Goal: Register for event/course

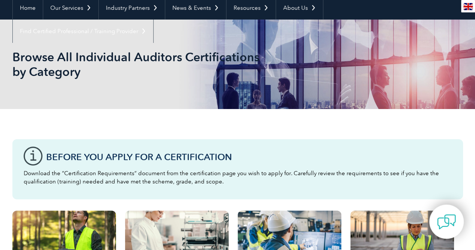
scroll to position [38, 0]
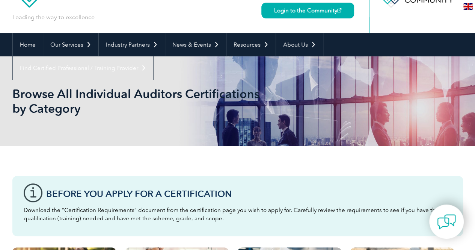
click at [293, 14] on link "Login to the Community" at bounding box center [307, 11] width 93 height 16
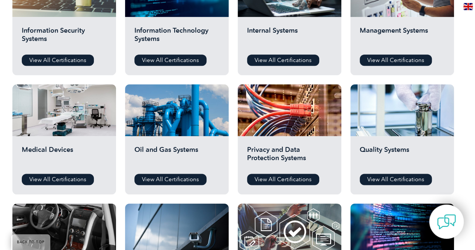
scroll to position [450, 0]
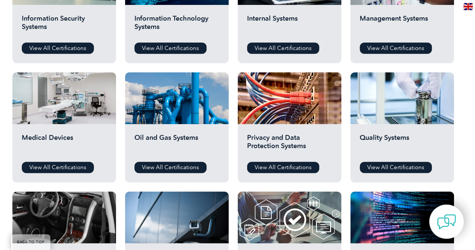
click at [390, 164] on link "View All Certifications" at bounding box center [396, 166] width 72 height 11
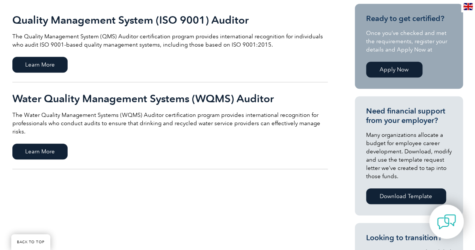
scroll to position [188, 0]
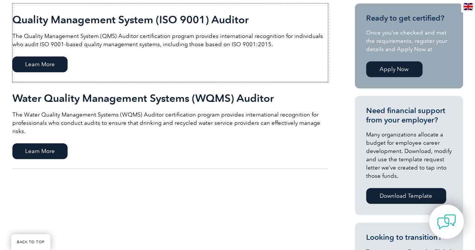
click at [45, 66] on span "Learn More" at bounding box center [39, 64] width 55 height 16
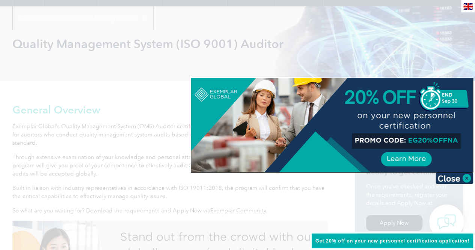
scroll to position [70, 0]
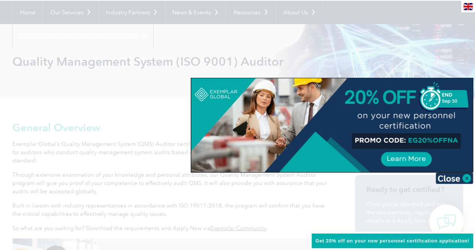
click at [406, 160] on div at bounding box center [331, 125] width 281 height 94
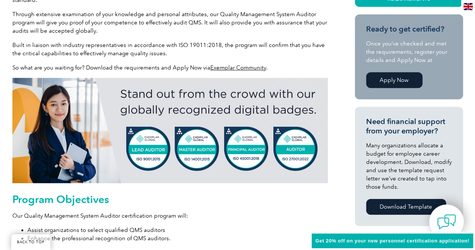
scroll to position [215, 0]
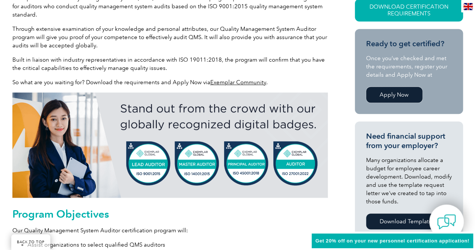
click at [387, 93] on link "Apply Now" at bounding box center [394, 95] width 56 height 16
